Goal: Navigation & Orientation: Find specific page/section

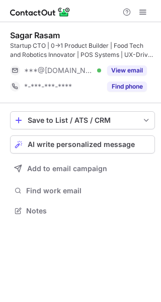
scroll to position [204, 161]
